Goal: Task Accomplishment & Management: Use online tool/utility

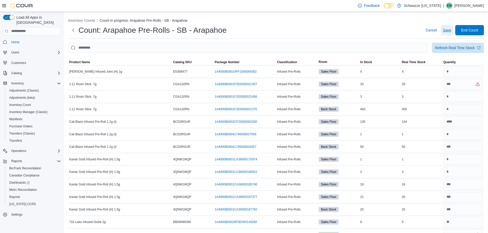
click at [451, 27] on span "Save" at bounding box center [447, 30] width 8 height 10
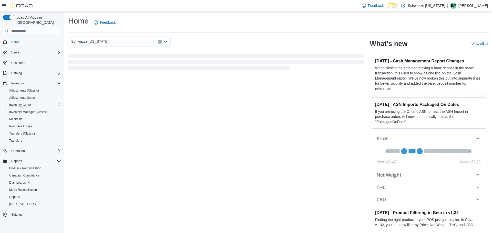
click at [34, 102] on div "Inventory Count" at bounding box center [34, 105] width 54 height 6
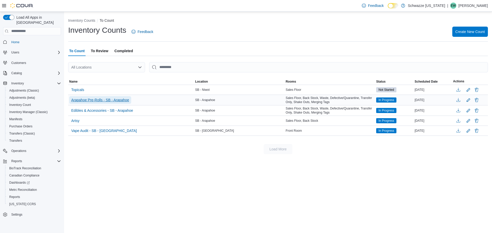
click at [87, 101] on span "Arapahoe Pre-Rolls - SB - Arapahoe" at bounding box center [100, 100] width 58 height 5
